Goal: Find specific page/section: Find specific page/section

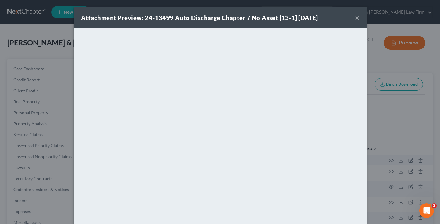
click at [355, 16] on button "×" at bounding box center [357, 17] width 4 height 7
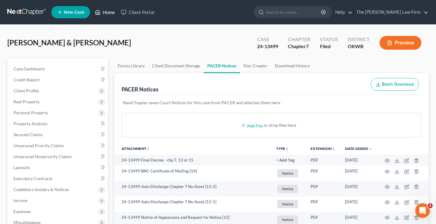
click at [107, 12] on link "Home" at bounding box center [105, 12] width 26 height 11
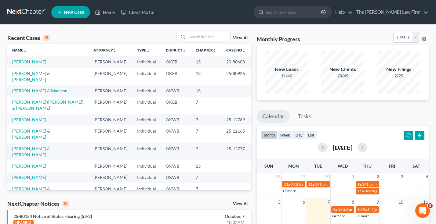
click at [166, 39] on div "Recent Cases 15 View All" at bounding box center [128, 38] width 243 height 12
click at [200, 34] on input "search" at bounding box center [208, 36] width 43 height 9
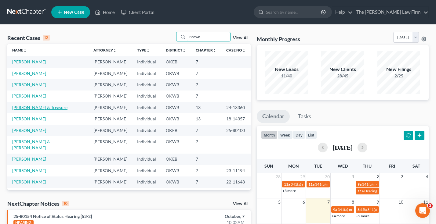
type input "Brown"
click at [30, 106] on link "[PERSON_NAME] & Treasure" at bounding box center [39, 107] width 55 height 5
select select "4"
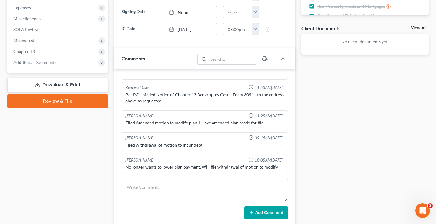
scroll to position [204, 0]
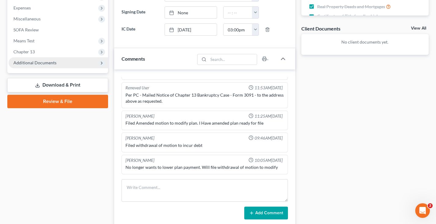
click at [41, 62] on span "Additional Documents" at bounding box center [34, 62] width 43 height 5
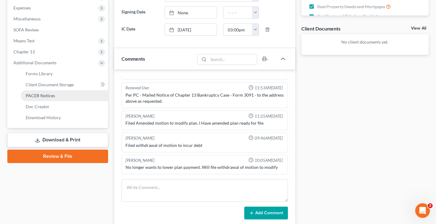
click at [41, 96] on span "PACER Notices" at bounding box center [40, 95] width 29 height 5
